Goal: Check status

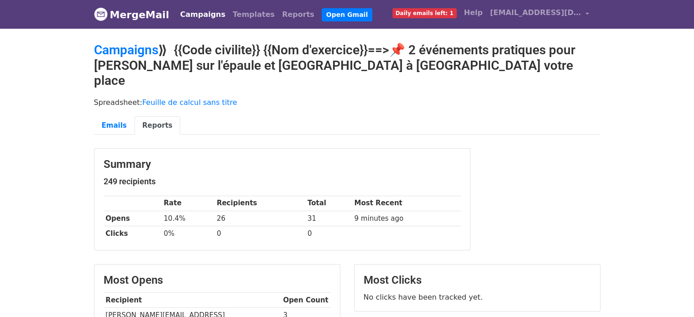
click at [78, 99] on body "MergeMail Campaigns Templates Reports Open Gmail Daily emails left: 1 Help [EMA…" at bounding box center [347, 308] width 694 height 616
click at [188, 18] on link "Campaigns" at bounding box center [203, 14] width 52 height 18
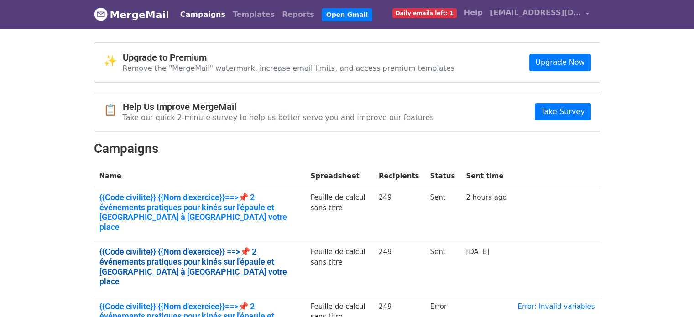
click at [230, 254] on link "{{Code civilite}} {{Nom d'exercice}} ==>📌 2 événements pratiques pour kinés sur…" at bounding box center [199, 266] width 200 height 39
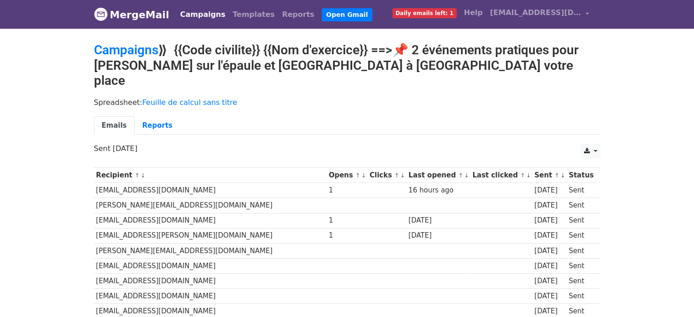
click at [156, 119] on div "Emails Reports" at bounding box center [347, 127] width 520 height 23
click at [146, 116] on link "Reports" at bounding box center [158, 125] width 46 height 19
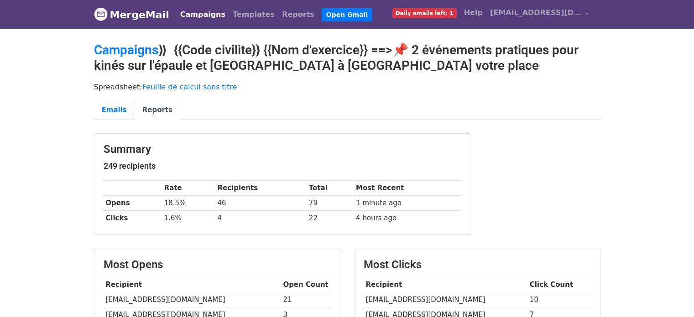
click at [198, 16] on link "Campaigns" at bounding box center [203, 14] width 52 height 18
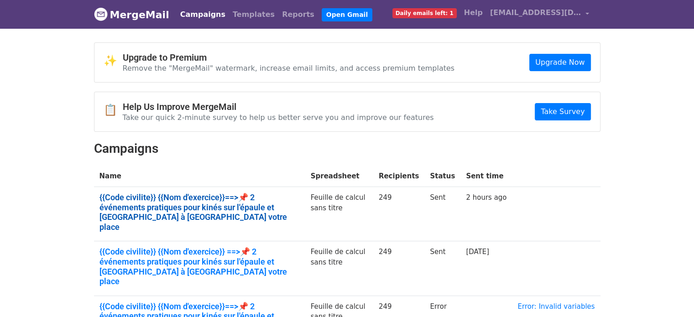
click at [163, 206] on link "{{Code civilite}} {{Nom d'exercice}}==>📌 2 événements pratiques pour kinés sur …" at bounding box center [199, 212] width 200 height 39
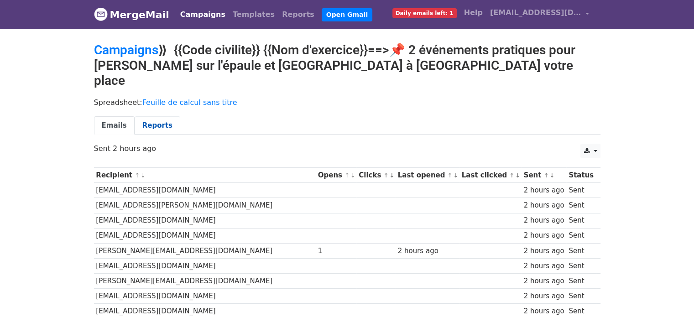
click at [148, 116] on link "Reports" at bounding box center [158, 125] width 46 height 19
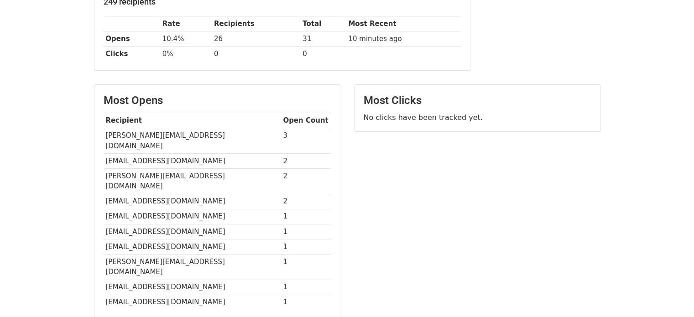
scroll to position [182, 0]
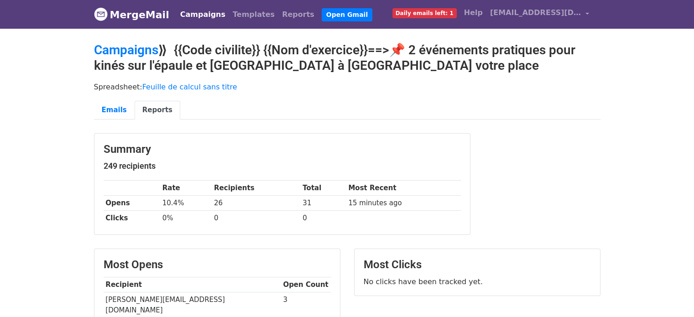
click at [193, 20] on link "Campaigns" at bounding box center [203, 14] width 52 height 18
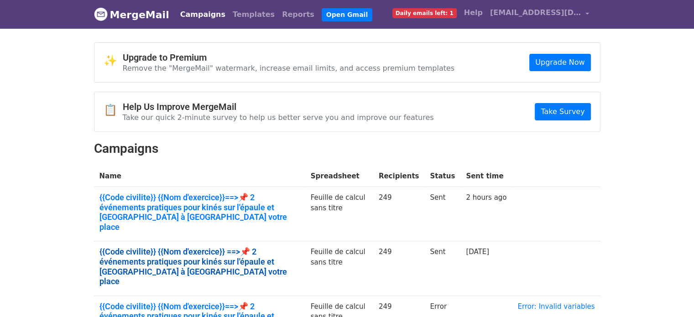
click at [181, 247] on link "{{Code civilite}} {{Nom d'exercice}} ==>📌 2 événements pratiques pour kinés sur…" at bounding box center [199, 266] width 200 height 39
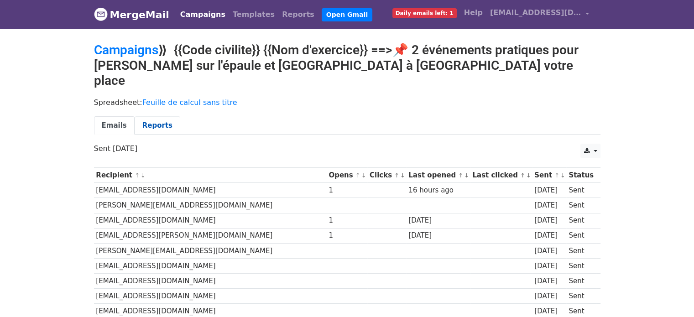
click at [148, 116] on link "Reports" at bounding box center [158, 125] width 46 height 19
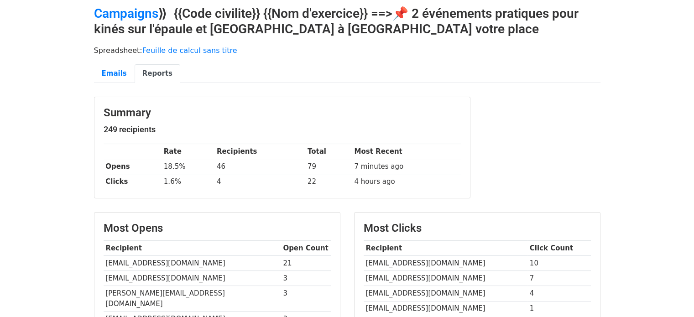
scroll to position [91, 0]
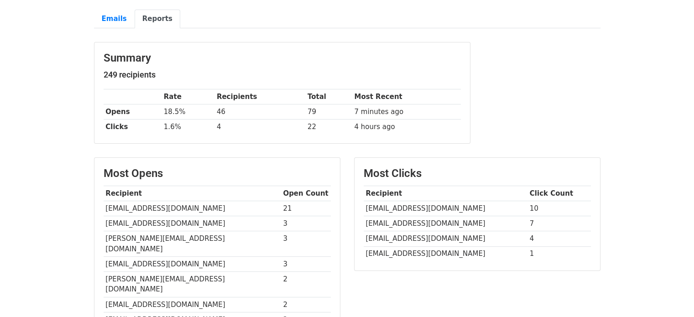
click at [391, 205] on td "[EMAIL_ADDRESS][DOMAIN_NAME]" at bounding box center [446, 208] width 164 height 15
copy tr "[EMAIL_ADDRESS][DOMAIN_NAME]"
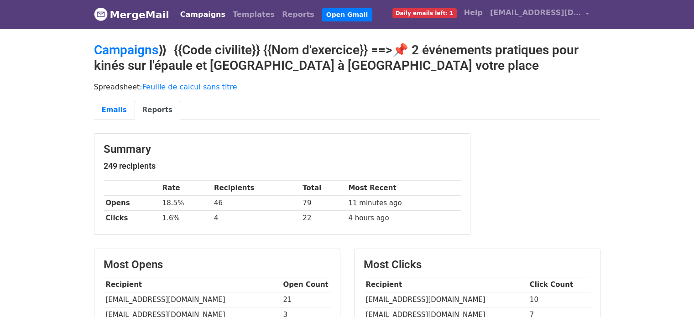
click at [200, 13] on link "Campaigns" at bounding box center [203, 14] width 52 height 18
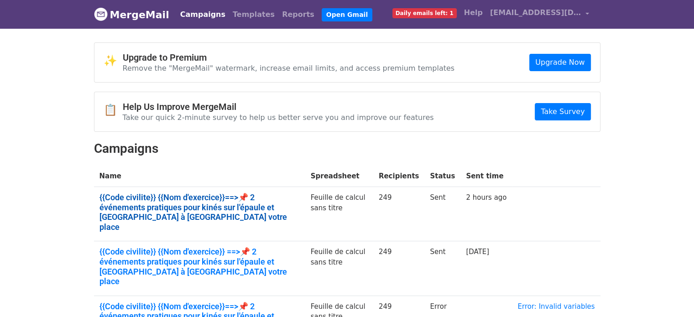
click at [283, 193] on link "{{Code civilite}} {{Nom d'exercice}}==>📌 2 événements pratiques pour kinés sur …" at bounding box center [199, 212] width 200 height 39
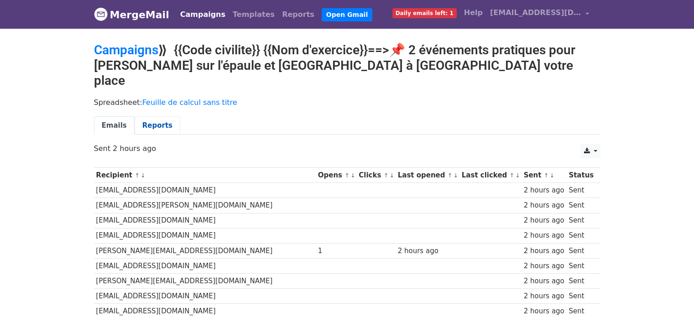
click at [153, 116] on link "Reports" at bounding box center [158, 125] width 46 height 19
